Goal: Task Accomplishment & Management: Use online tool/utility

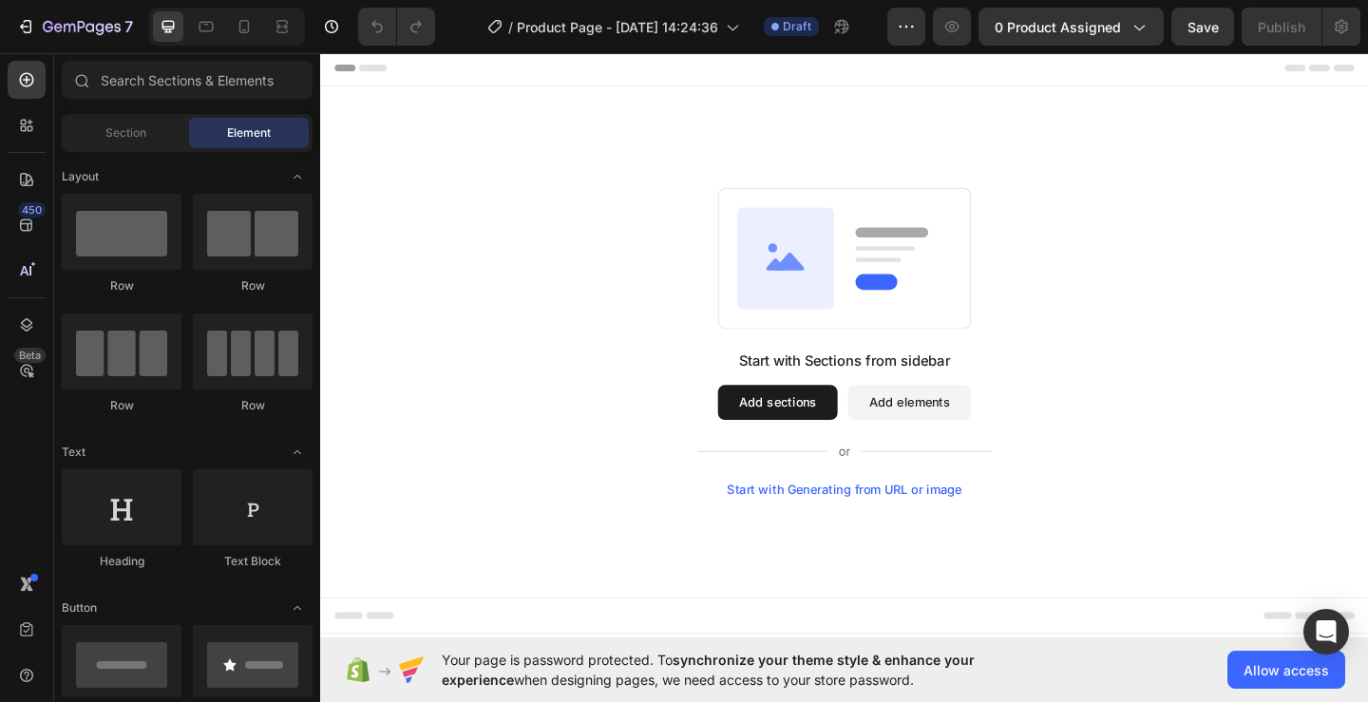
click at [808, 444] on button "Add sections" at bounding box center [818, 433] width 130 height 38
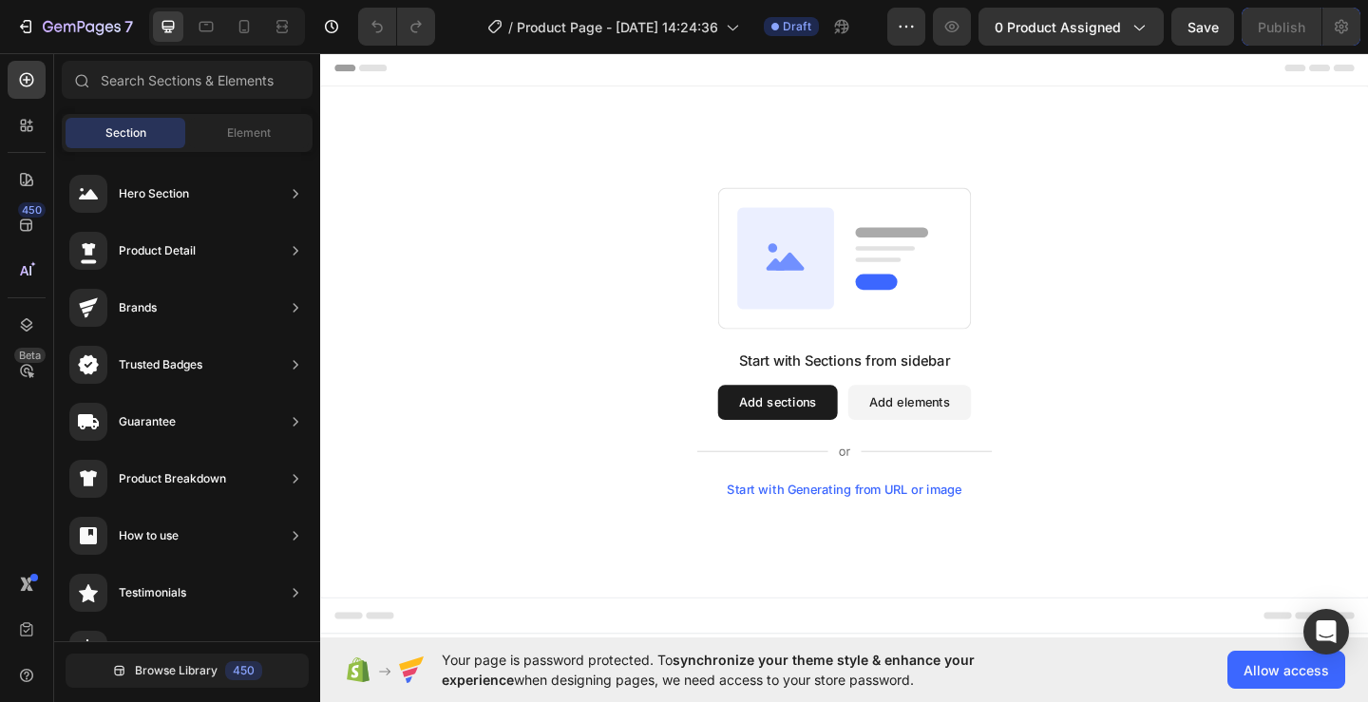
click at [801, 440] on button "Add sections" at bounding box center [818, 433] width 130 height 38
click at [905, 423] on button "Add elements" at bounding box center [961, 433] width 134 height 38
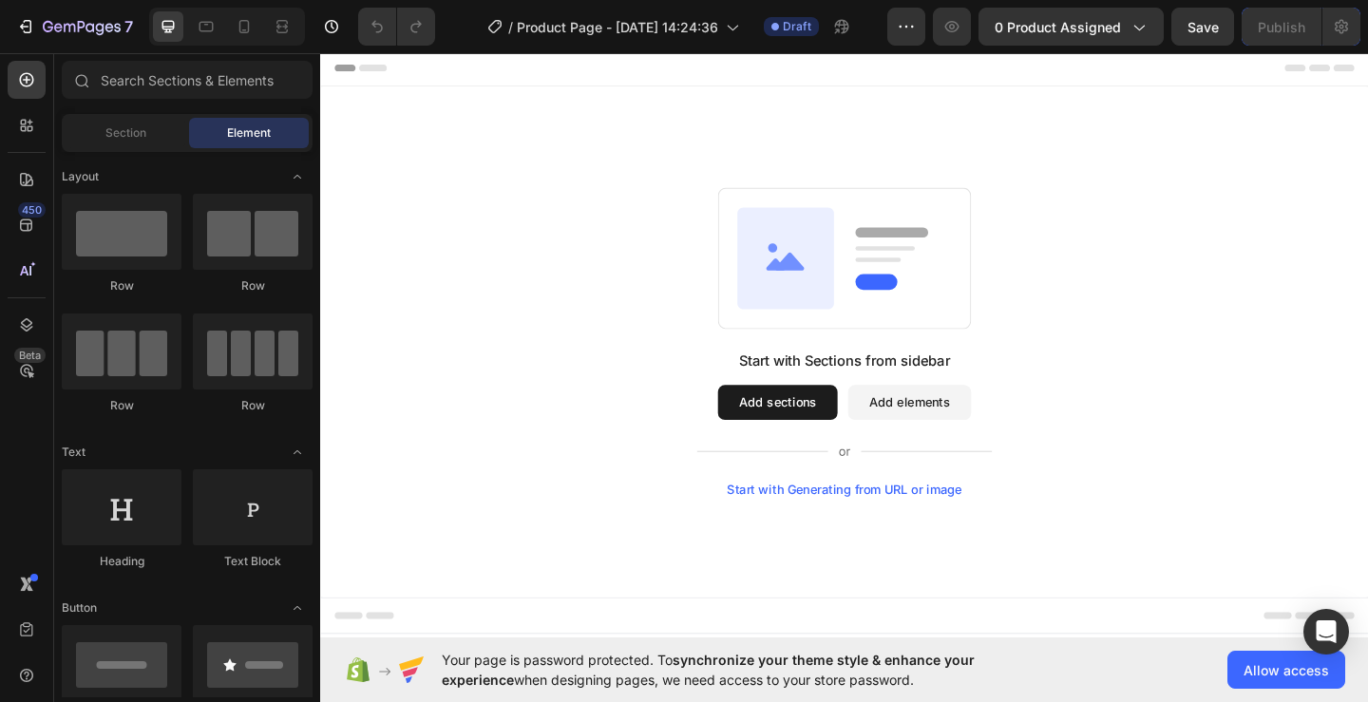
click at [818, 424] on button "Add sections" at bounding box center [818, 433] width 130 height 38
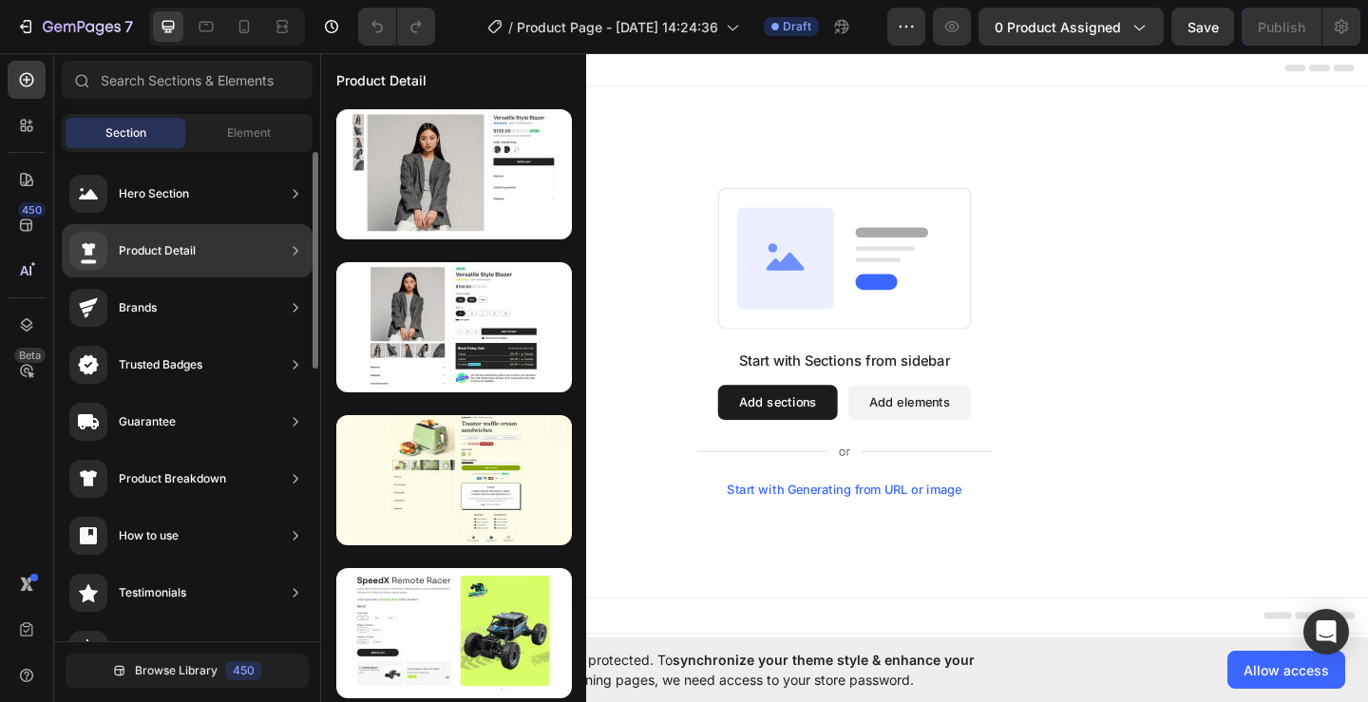
click at [274, 262] on div "Product Detail" at bounding box center [187, 250] width 251 height 53
click at [226, 230] on div "Product Detail" at bounding box center [187, 250] width 251 height 53
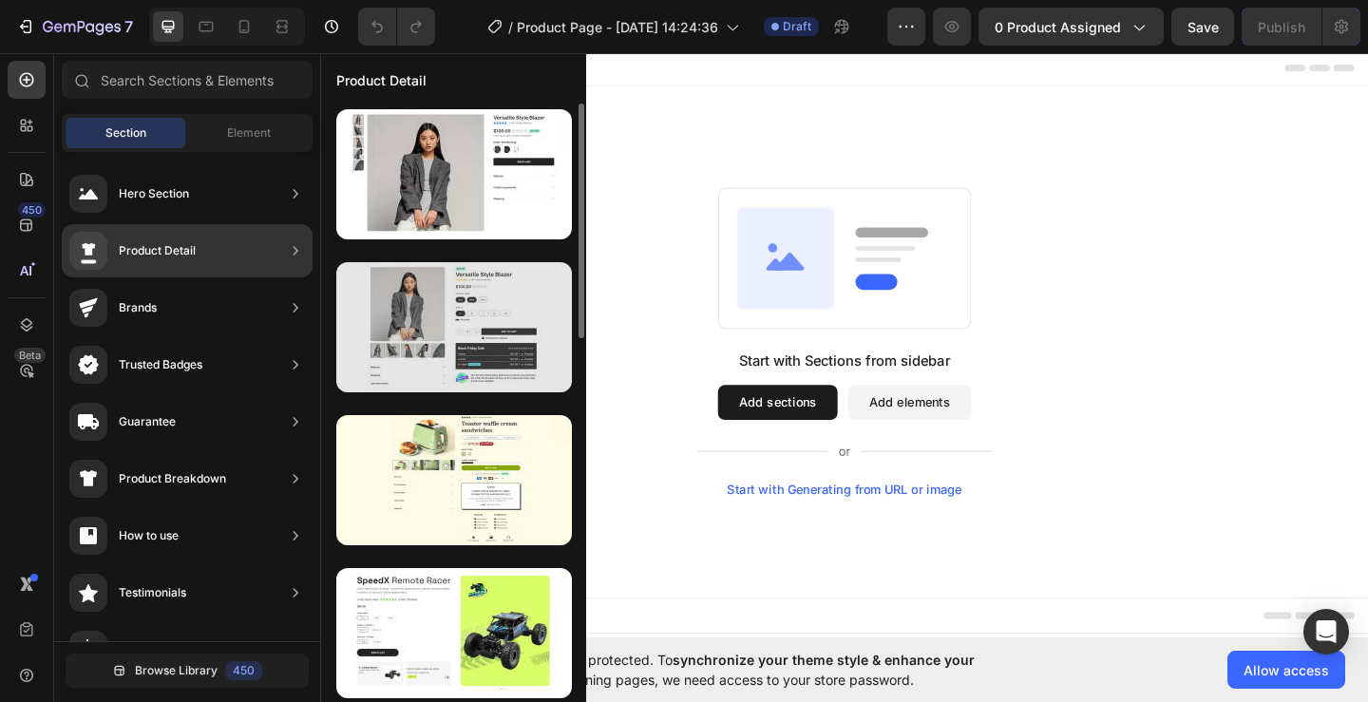
click at [440, 318] on div at bounding box center [454, 327] width 236 height 130
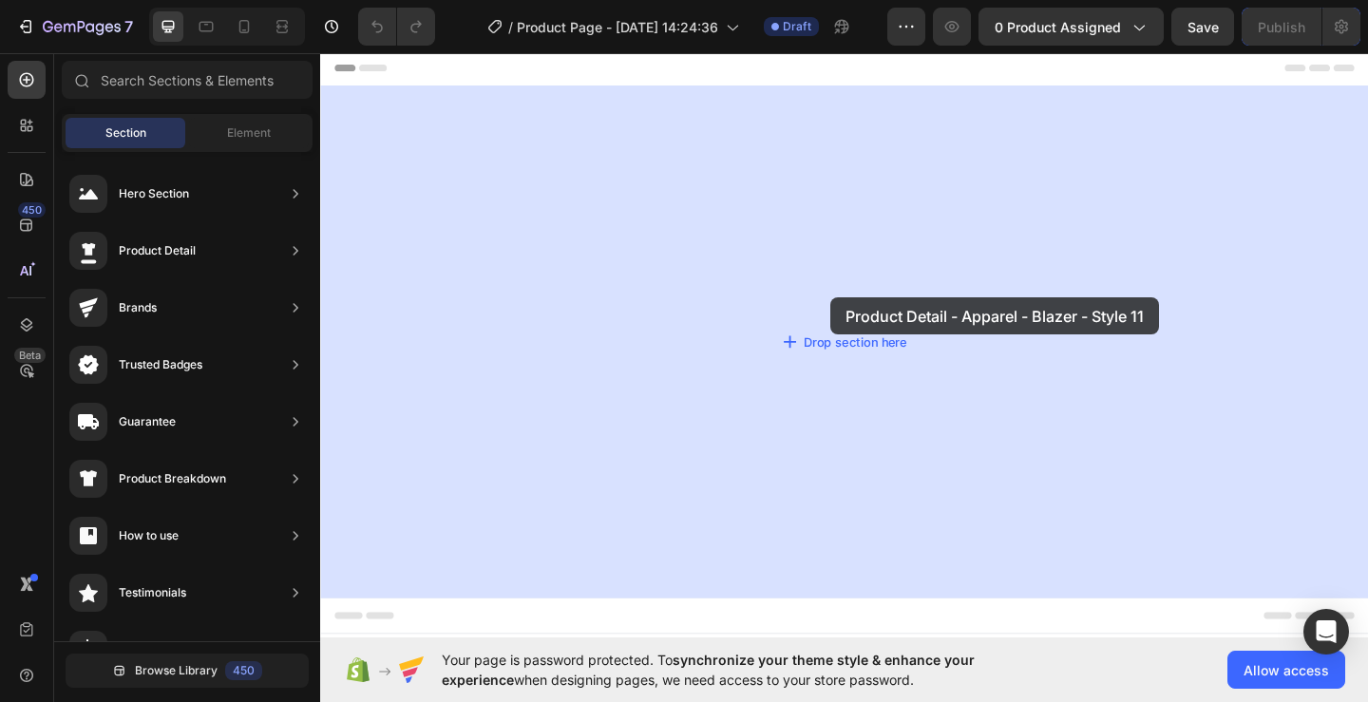
drag, startPoint x: 763, startPoint y: 369, endPoint x: 875, endPoint y: 319, distance: 122.5
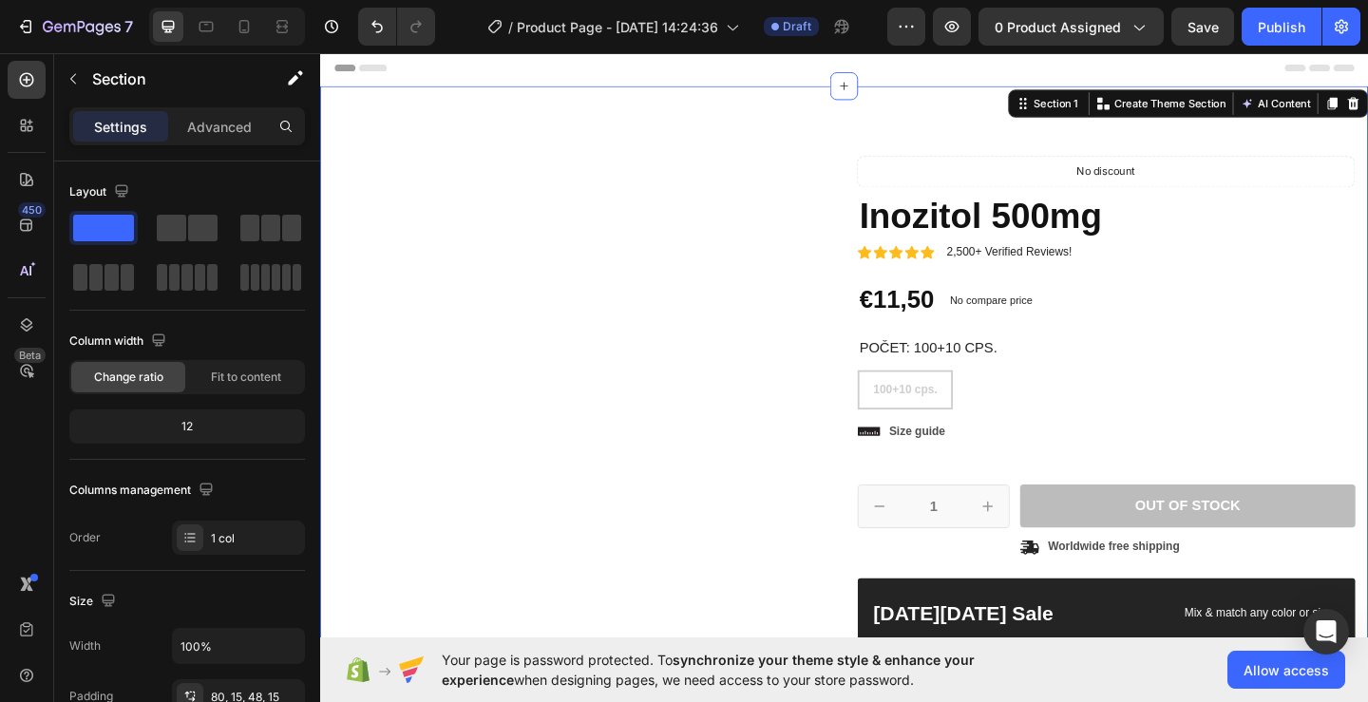
radio input "false"
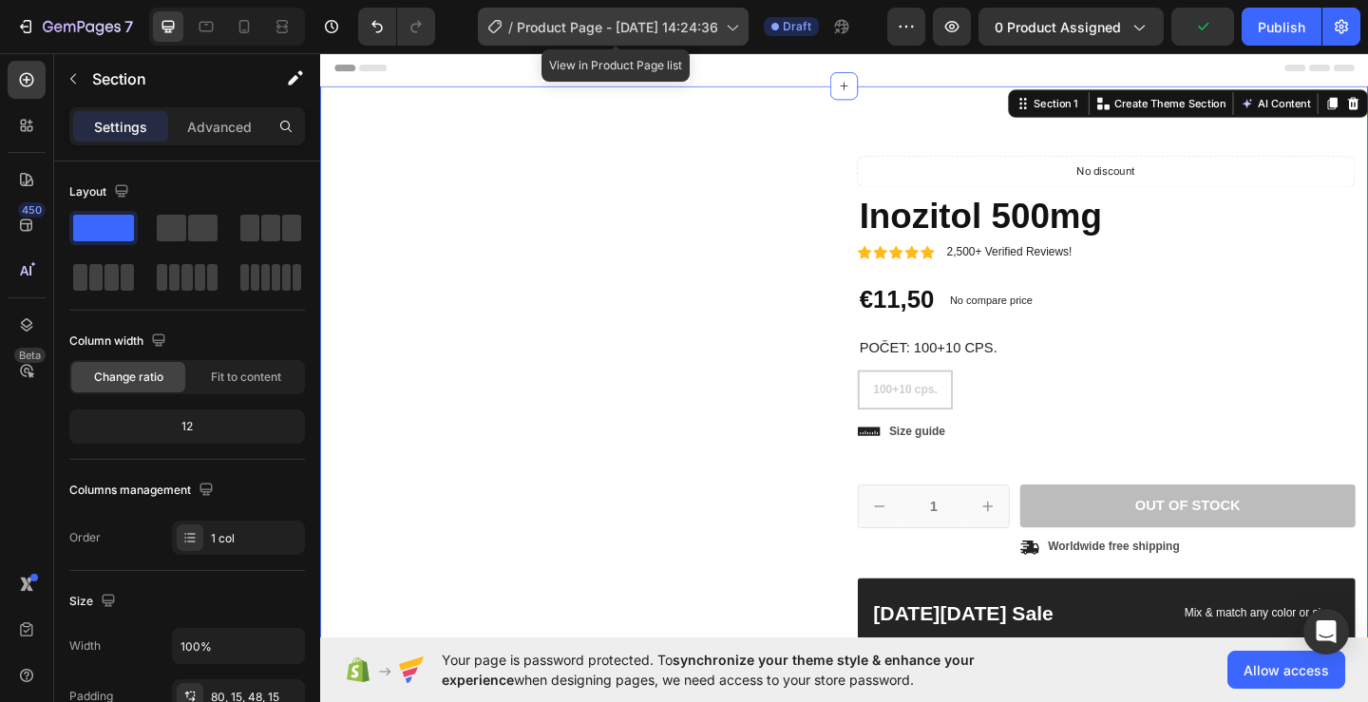
click at [665, 33] on span "Product Page - Aug 26, 14:24:36" at bounding box center [617, 27] width 201 height 20
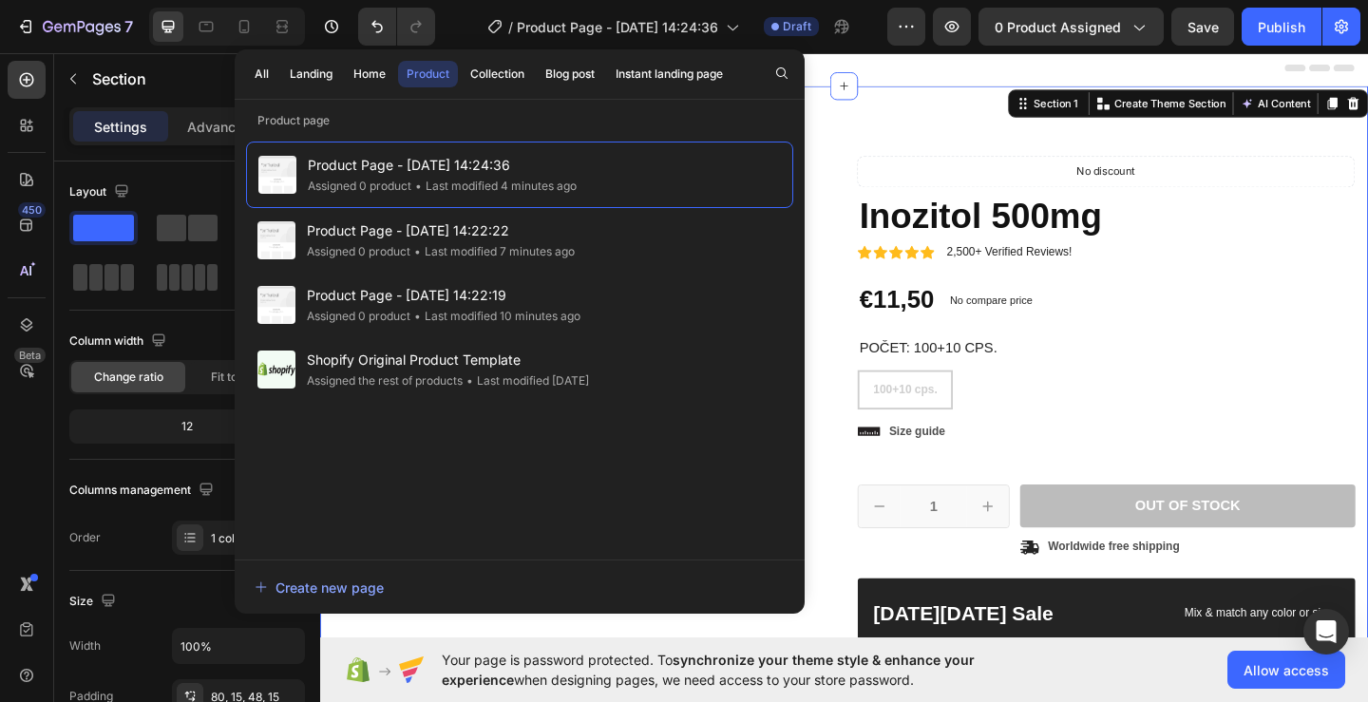
click at [887, 140] on div "Product Images Material Shipping Care instruction Accordion Icon Icon Icon Icon…" at bounding box center [890, 528] width 1140 height 878
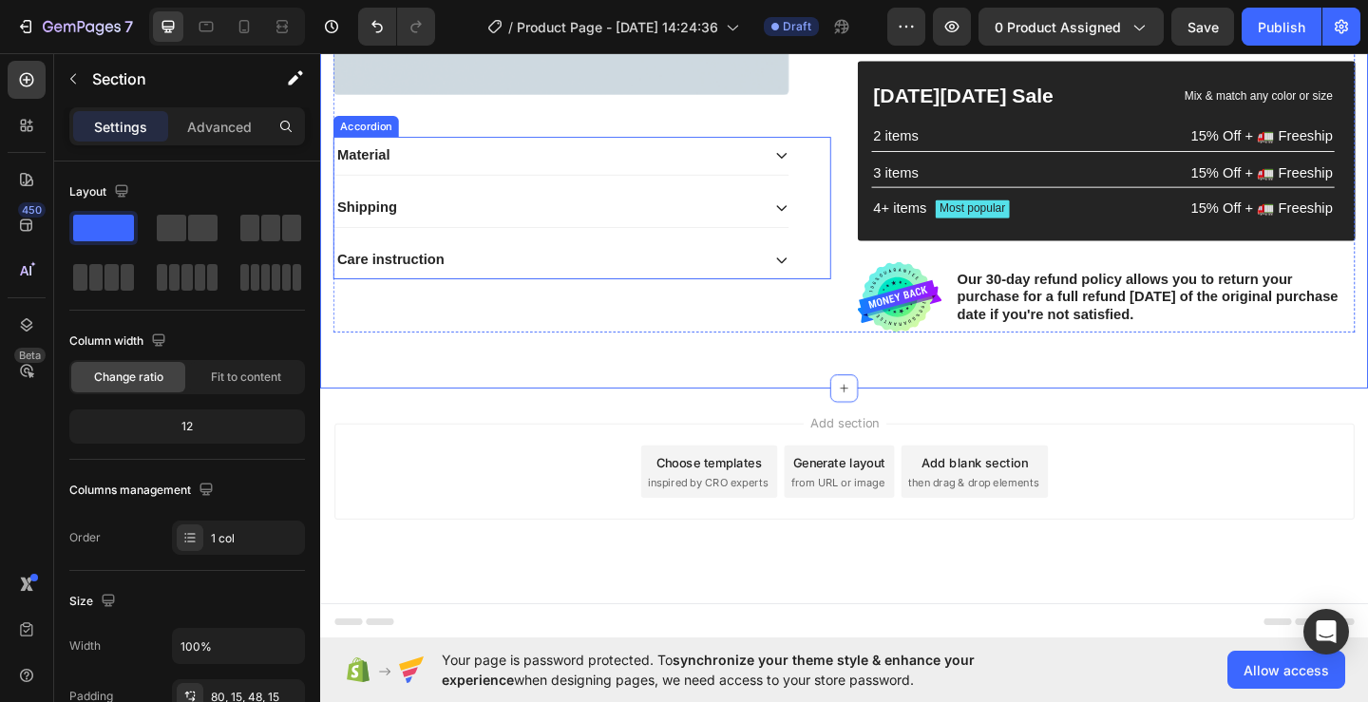
scroll to position [467, 0]
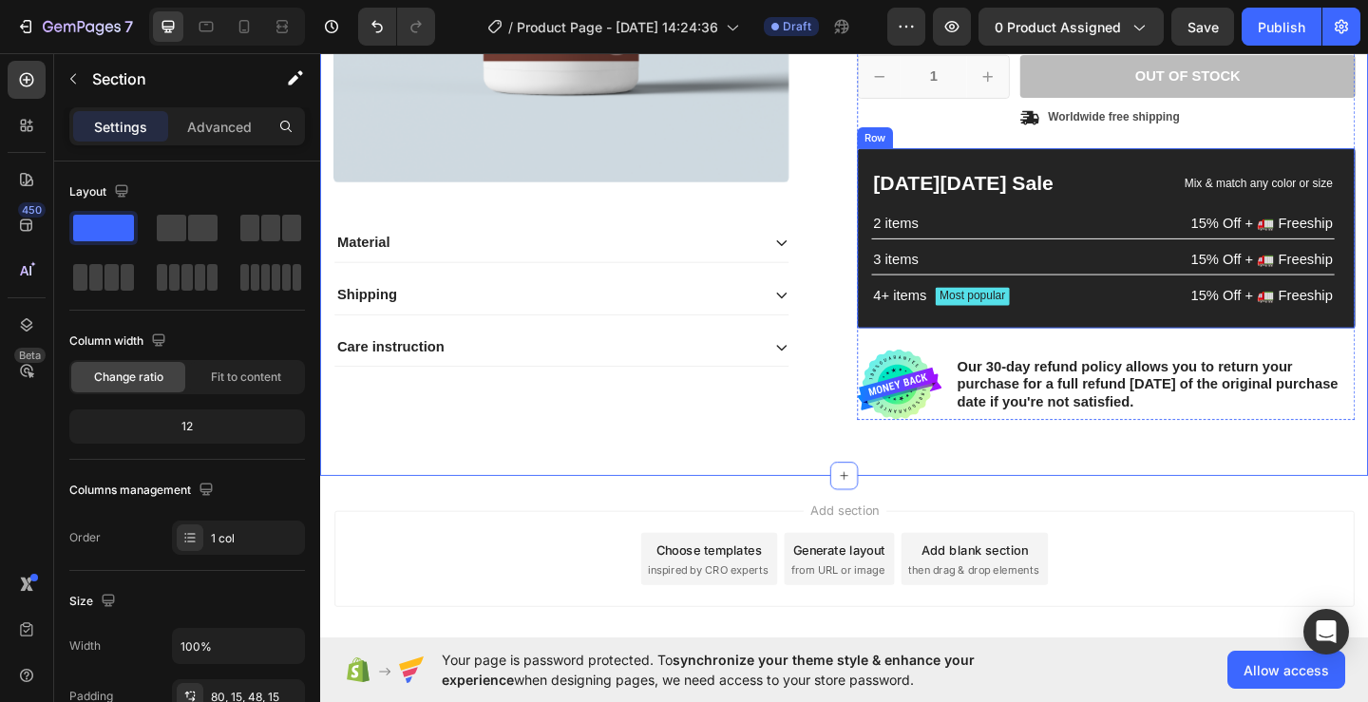
click at [1045, 169] on div "Black Friday Sale Text Block Mix & match any color or size Text Block Row 2 ite…" at bounding box center [1176, 255] width 542 height 196
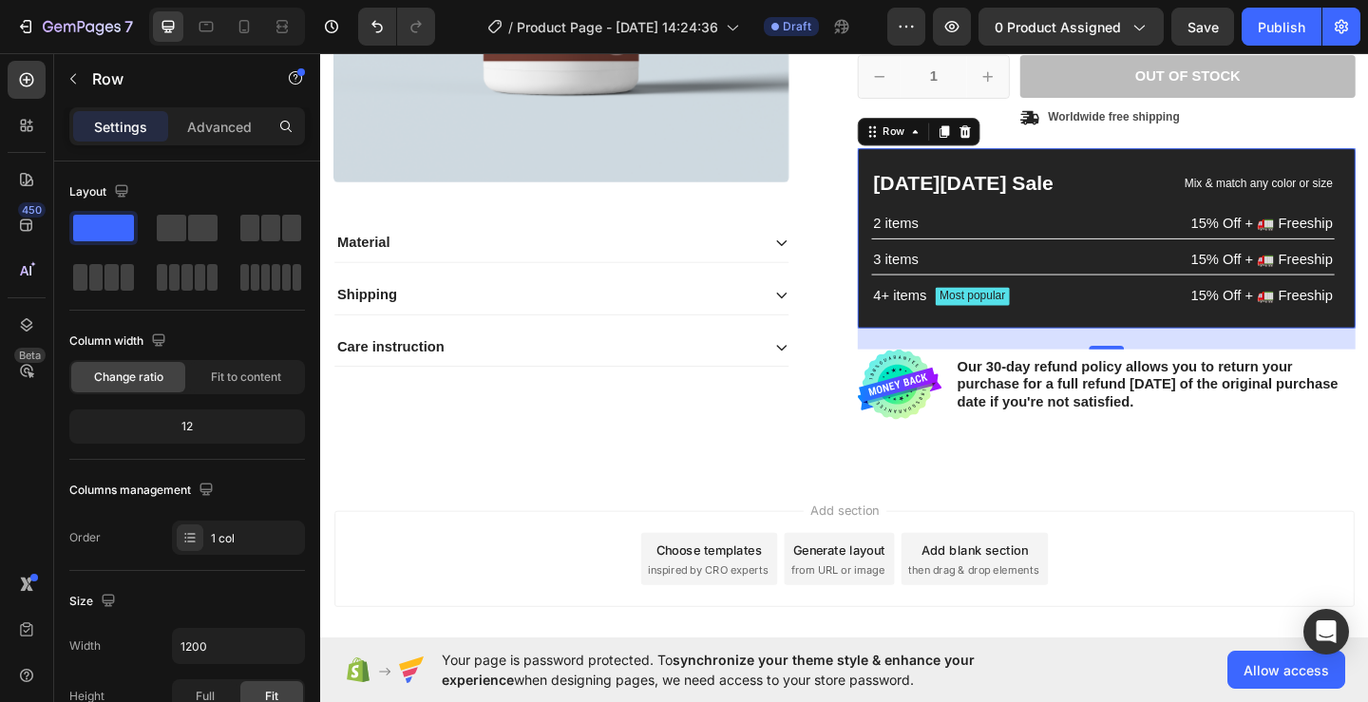
scroll to position [562, 0]
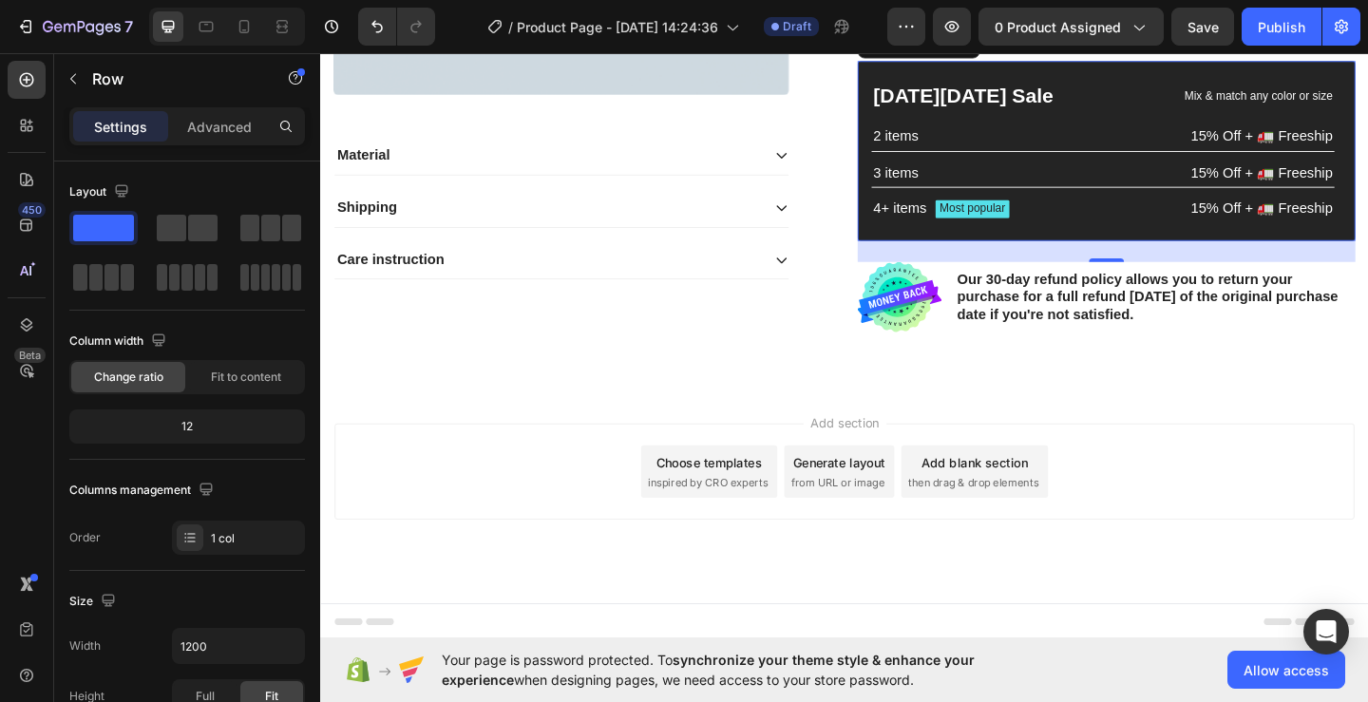
drag, startPoint x: 453, startPoint y: 598, endPoint x: 427, endPoint y: 478, distance: 122.6
click at [455, 600] on div "Add section Choose templates inspired by CRO experts Generate layout from URL o…" at bounding box center [890, 535] width 1140 height 234
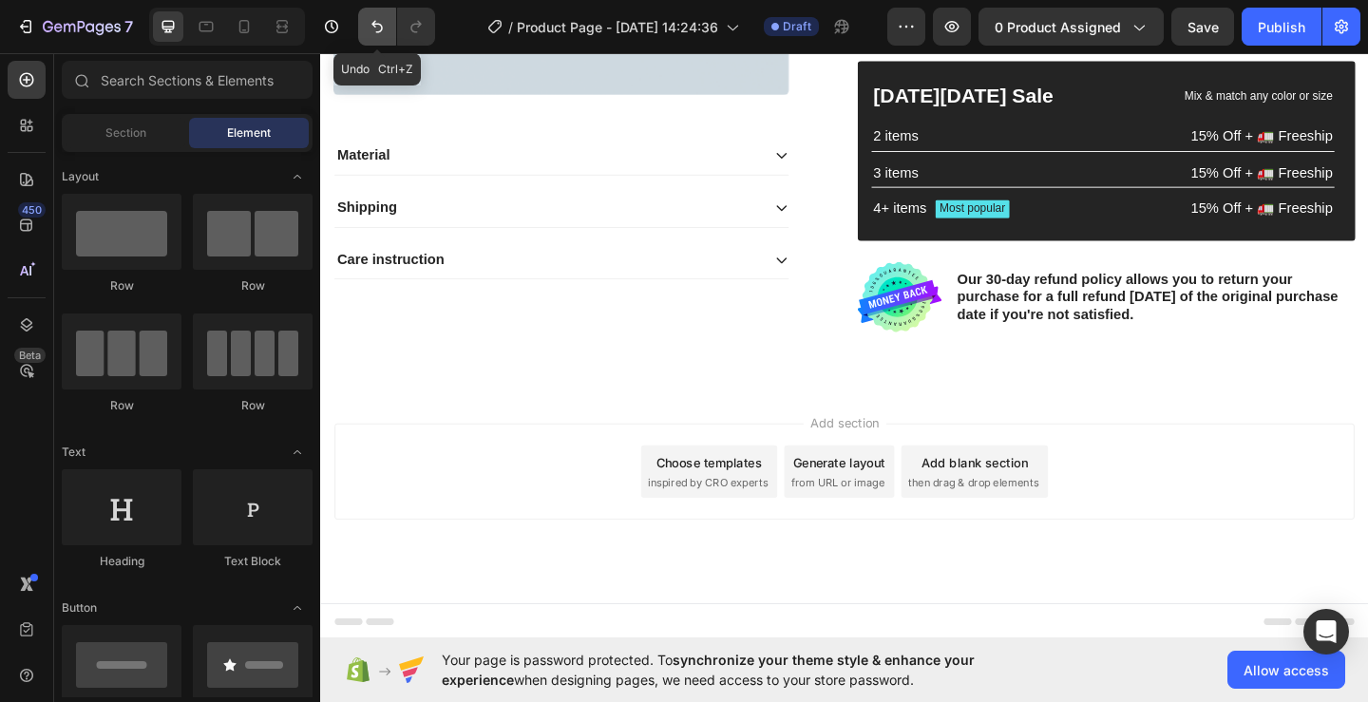
click at [372, 37] on button "Undo/Redo" at bounding box center [377, 27] width 38 height 38
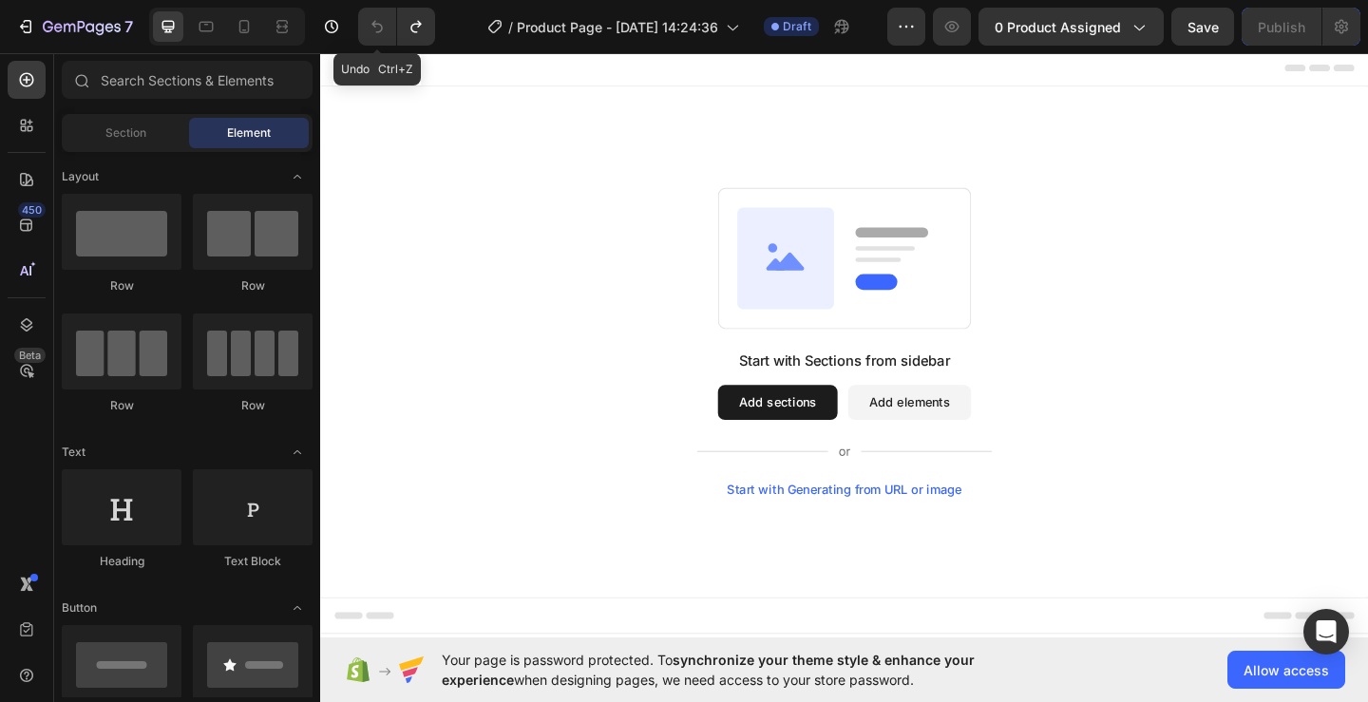
scroll to position [0, 0]
click at [822, 454] on div "Start with Sections from sidebar Add sections Add elements Start with Generatin…" at bounding box center [890, 456] width 321 height 160
click at [833, 436] on button "Add sections" at bounding box center [818, 433] width 130 height 38
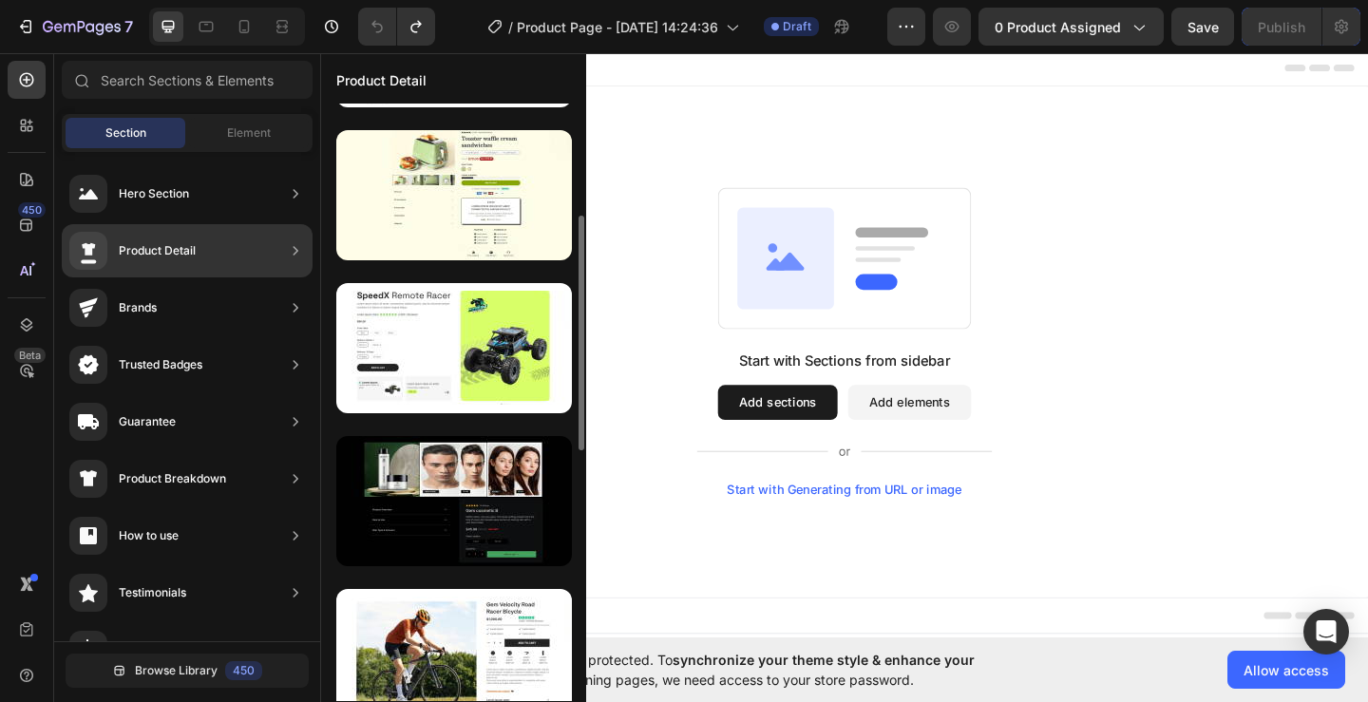
scroll to position [570, 0]
